Goal: Task Accomplishment & Management: Manage account settings

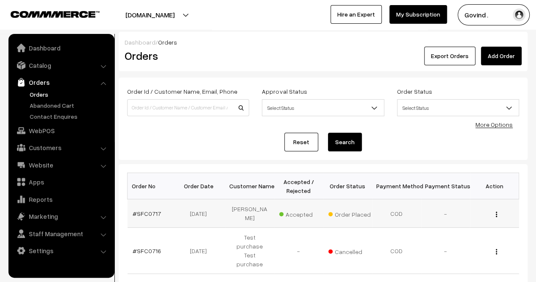
click at [497, 215] on img "button" at bounding box center [496, 214] width 1 height 6
click at [457, 228] on link "View" at bounding box center [459, 226] width 72 height 19
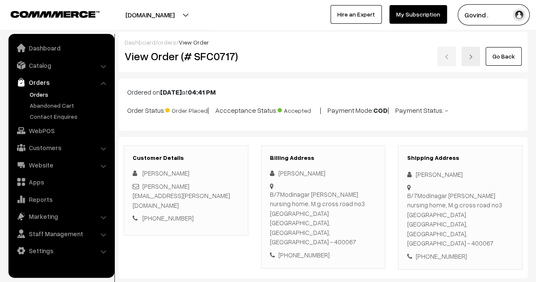
click at [536, 8] on html "Thank you for showing interest. Our team will call you shortly. Close shopforco…" at bounding box center [268, 141] width 536 height 282
click at [504, 56] on link "Go Back" at bounding box center [504, 56] width 36 height 19
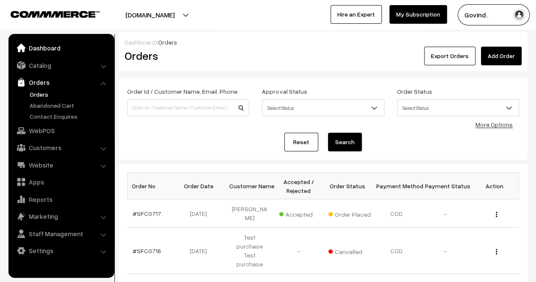
click at [57, 50] on link "Dashboard" at bounding box center [61, 47] width 101 height 15
